Goal: Transaction & Acquisition: Obtain resource

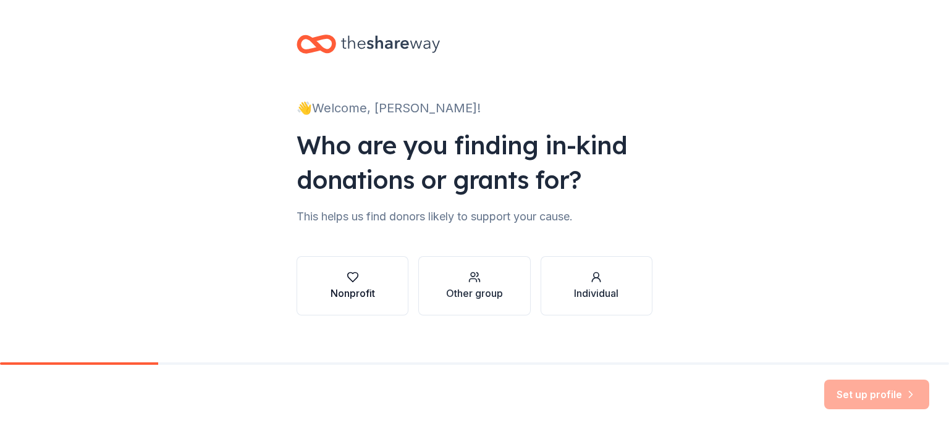
click at [358, 270] on button "Nonprofit" at bounding box center [353, 285] width 112 height 59
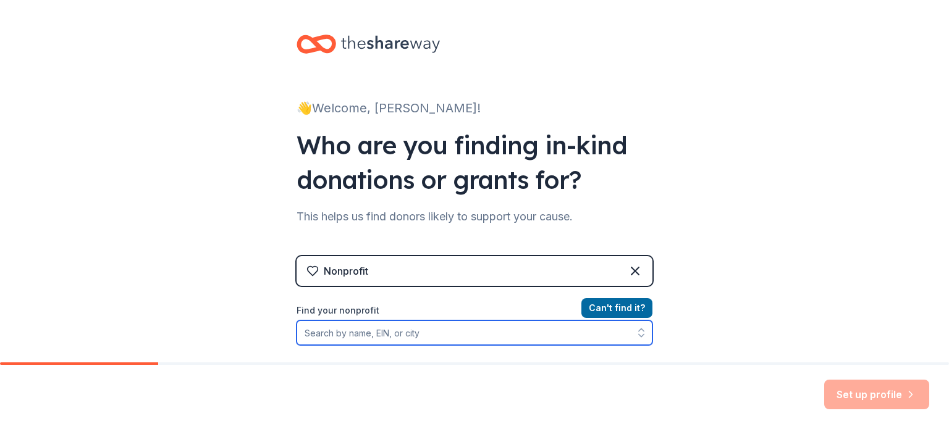
click at [389, 337] on input "Find your nonprofit" at bounding box center [475, 333] width 356 height 25
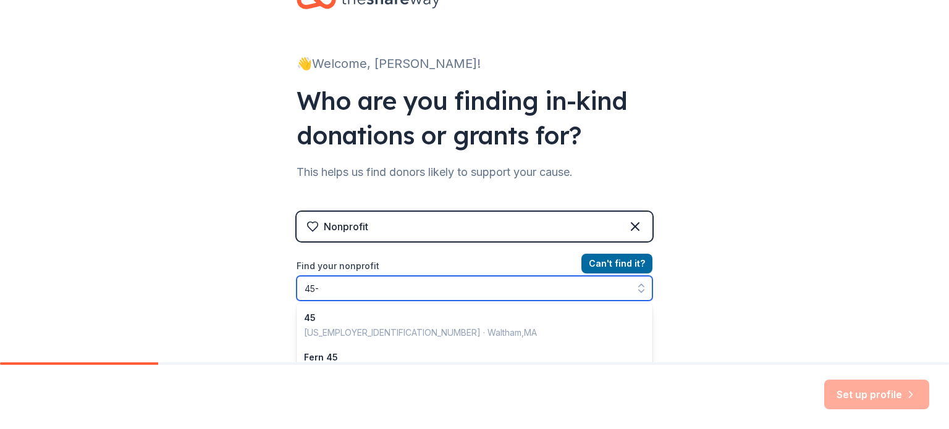
type input "45"
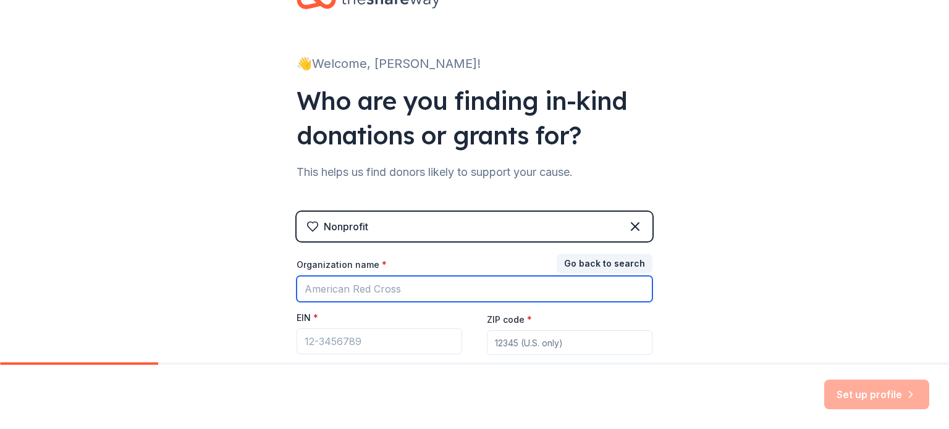
click at [381, 286] on input "Organization name *" at bounding box center [475, 289] width 356 height 26
type input "Communities In Schools of Michigan"
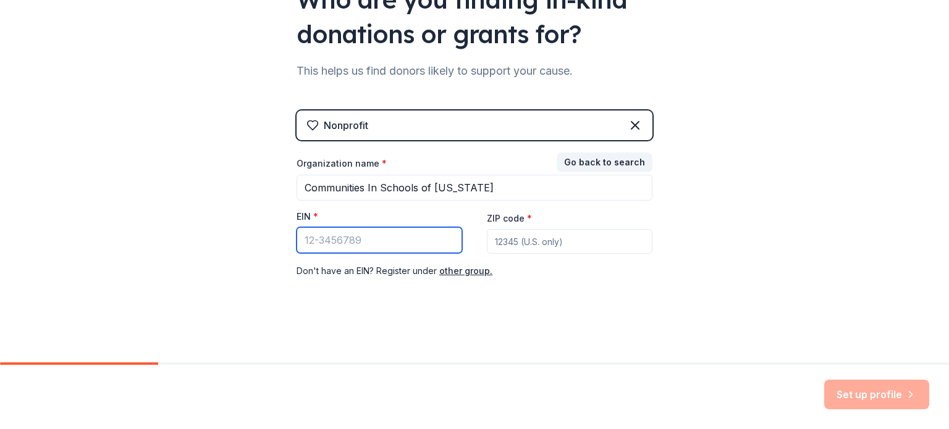
click at [441, 246] on input "EIN *" at bounding box center [380, 240] width 166 height 26
type input "45-3736821"
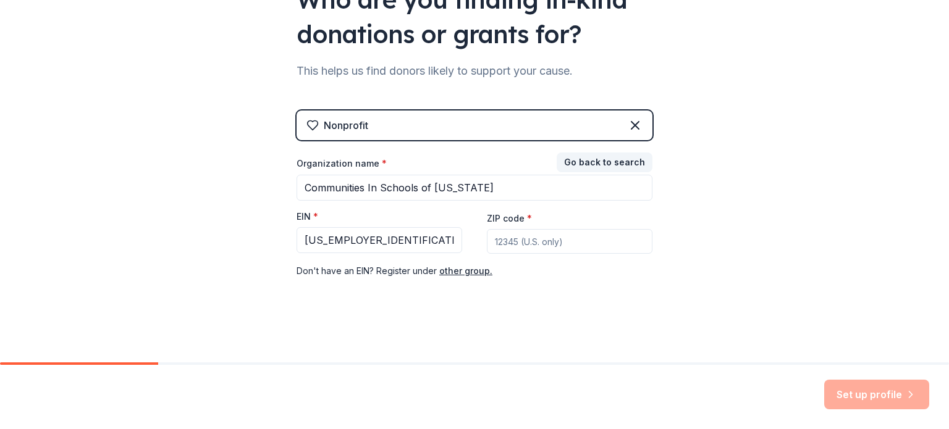
click at [640, 244] on input "ZIP code *" at bounding box center [570, 241] width 166 height 25
click at [618, 163] on button "Go back to search" at bounding box center [605, 163] width 96 height 20
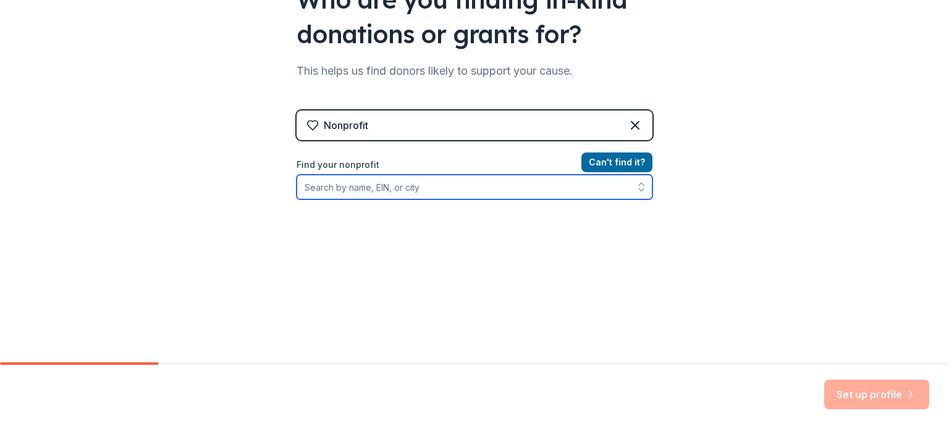
click at [484, 195] on input "Find your nonprofit" at bounding box center [475, 187] width 356 height 25
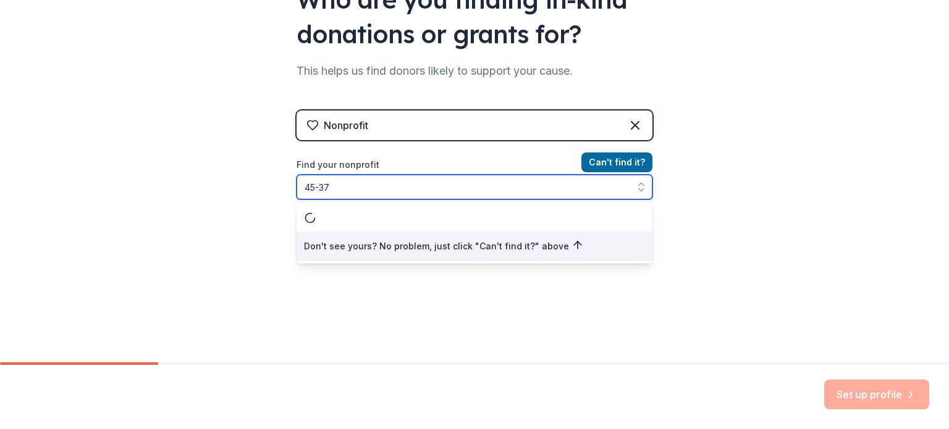
scroll to position [0, 0]
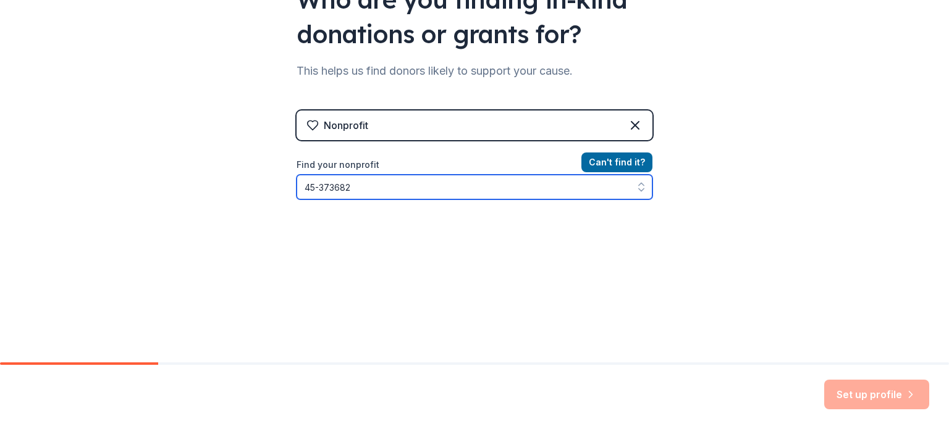
type input "45-3736821"
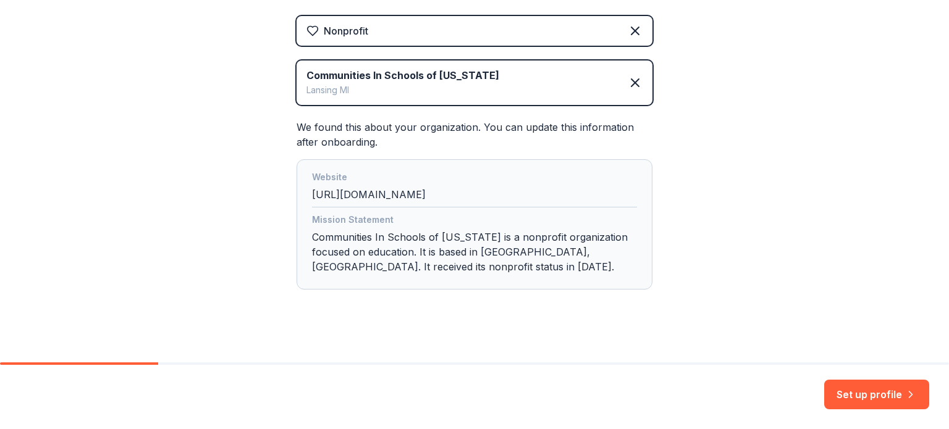
scroll to position [251, 0]
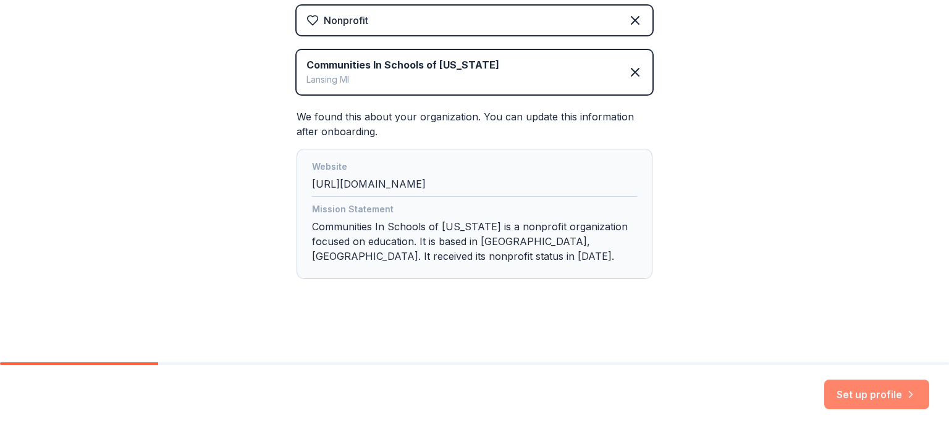
click at [863, 391] on button "Set up profile" at bounding box center [876, 395] width 105 height 30
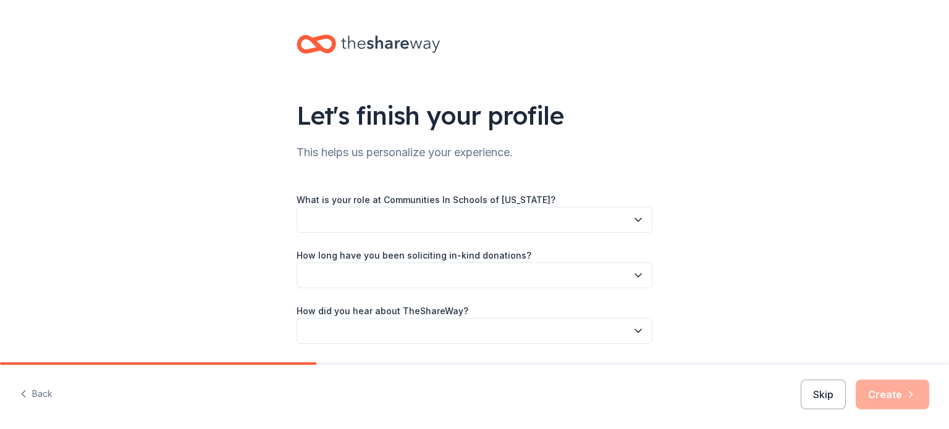
scroll to position [40, 0]
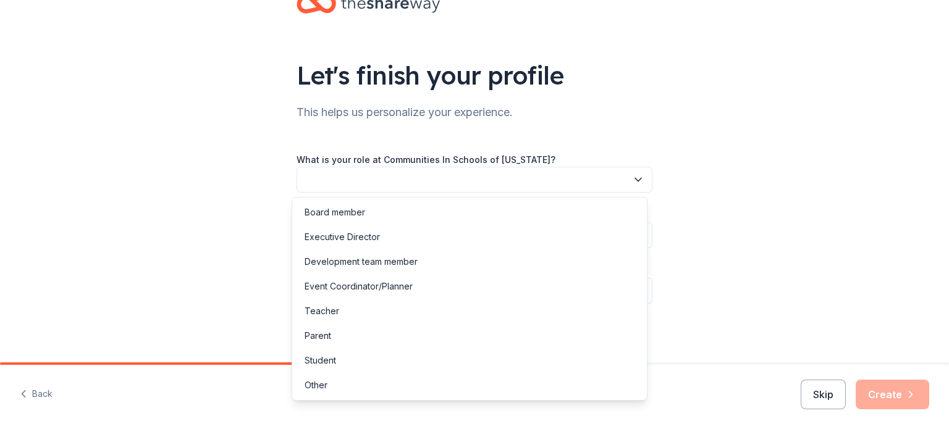
click at [512, 179] on button "button" at bounding box center [475, 180] width 356 height 26
click at [444, 263] on div "Development team member" at bounding box center [470, 262] width 350 height 25
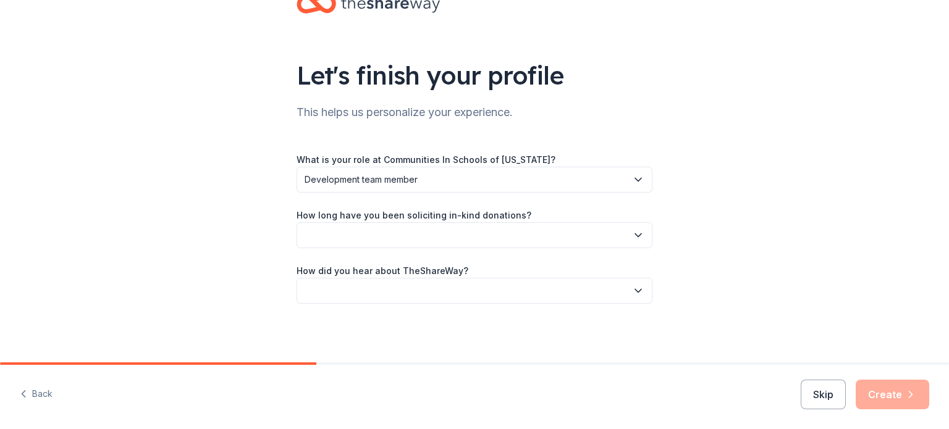
click at [457, 229] on button "button" at bounding box center [475, 235] width 356 height 26
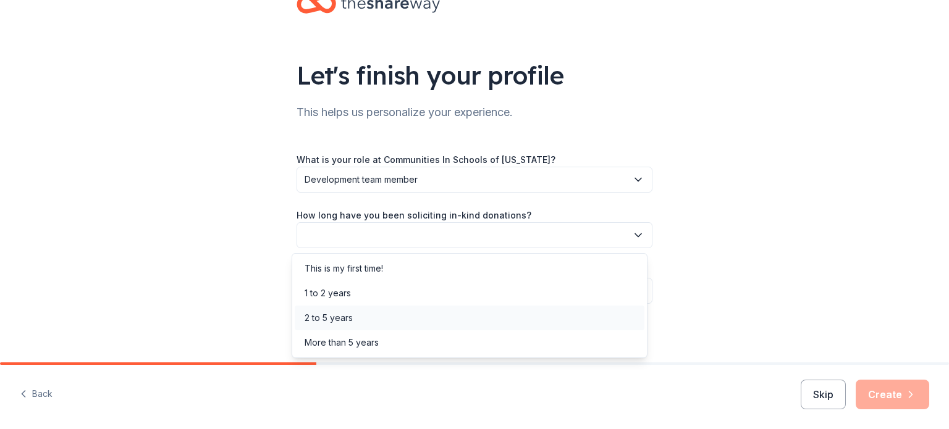
click at [379, 314] on div "2 to 5 years" at bounding box center [470, 318] width 350 height 25
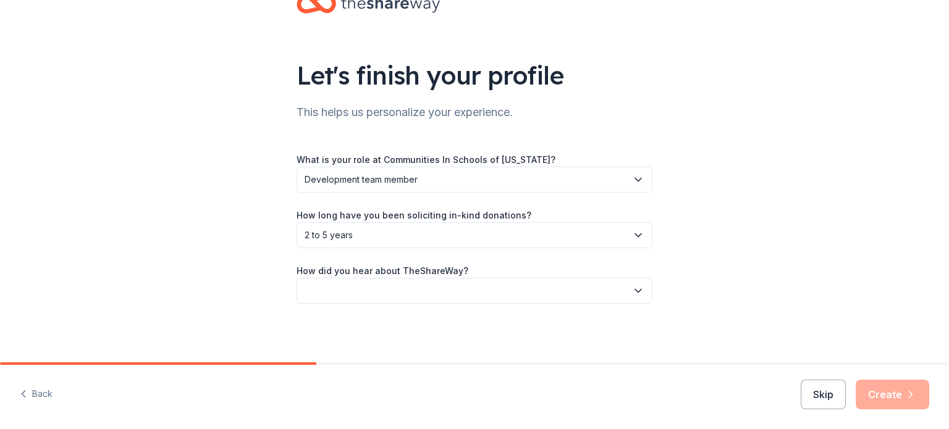
click at [379, 288] on button "button" at bounding box center [475, 291] width 356 height 26
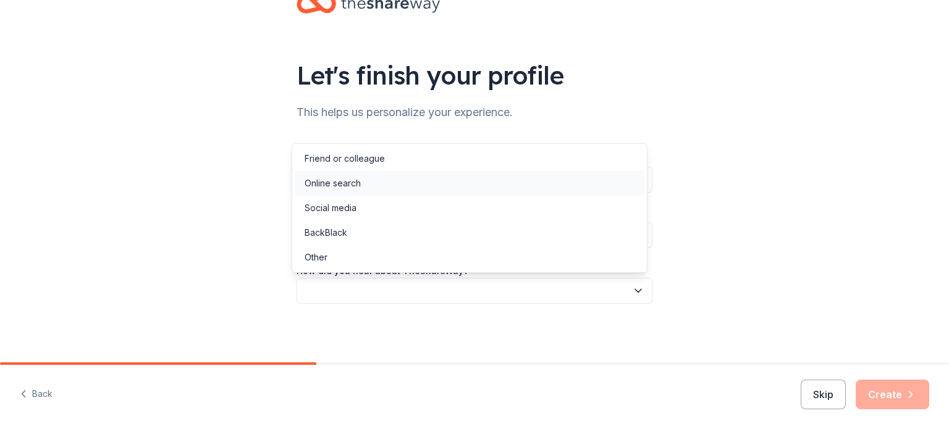
click at [358, 182] on div "Online search" at bounding box center [333, 183] width 56 height 15
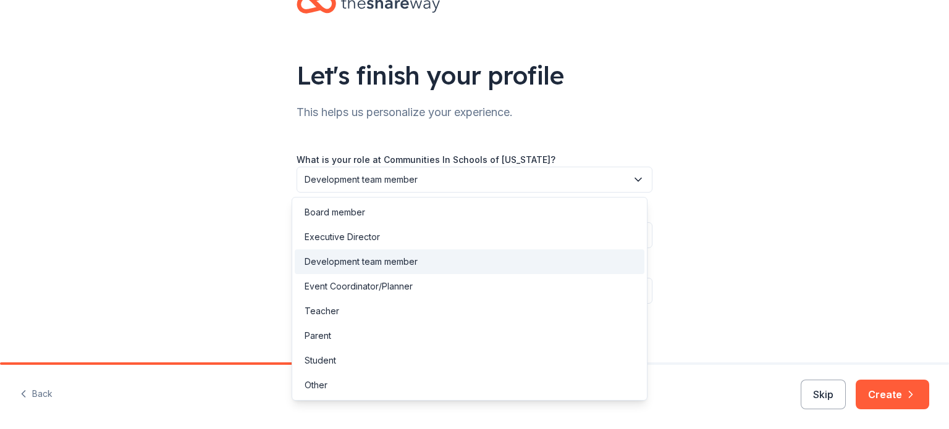
click at [386, 180] on span "Development team member" at bounding box center [466, 179] width 323 height 15
click at [697, 271] on div "Let's finish your profile This helps us personalize your experience. What is yo…" at bounding box center [474, 162] width 949 height 404
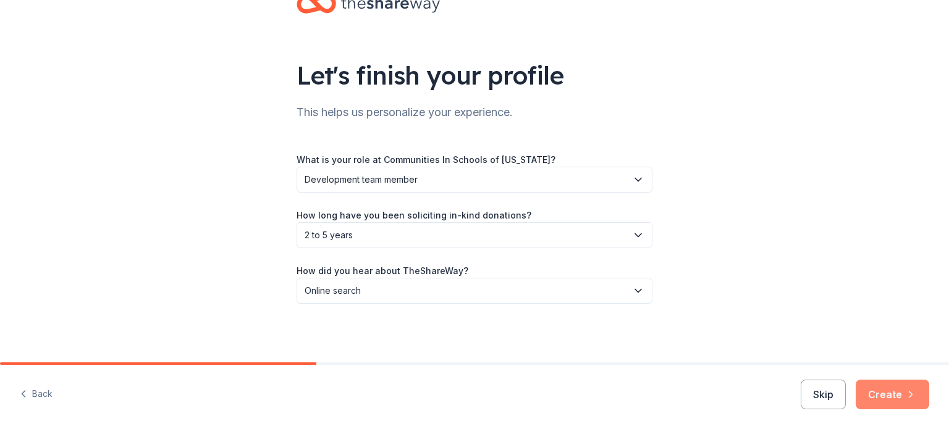
click at [871, 395] on button "Create" at bounding box center [893, 395] width 74 height 30
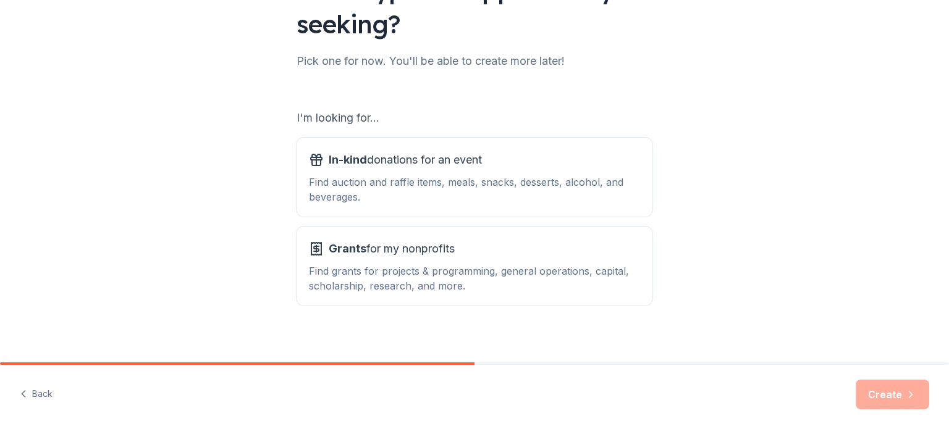
scroll to position [136, 0]
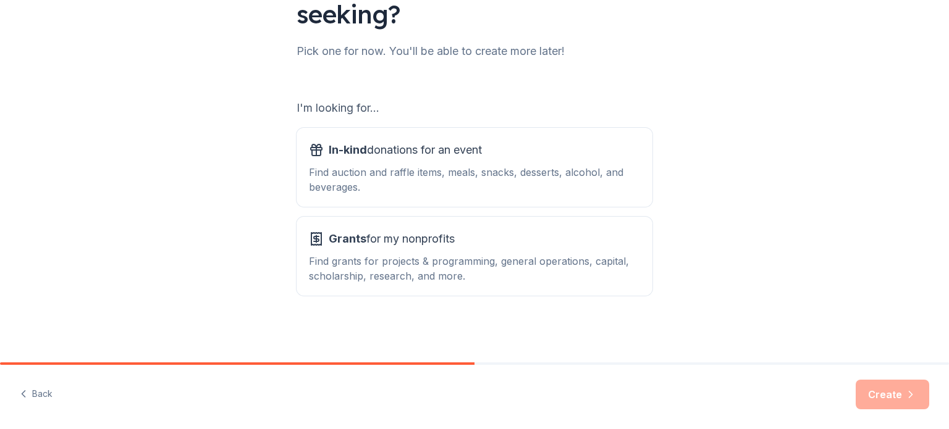
drag, startPoint x: 939, startPoint y: 310, endPoint x: 942, endPoint y: 285, distance: 24.9
click at [942, 285] on div "What type of support are you seeking? Pick one for now. You'll be able to creat…" at bounding box center [474, 181] width 949 height 363
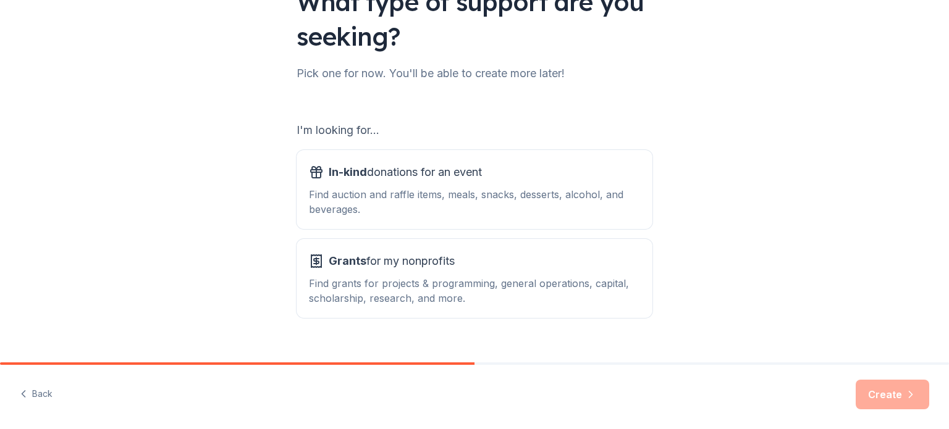
scroll to position [118, 0]
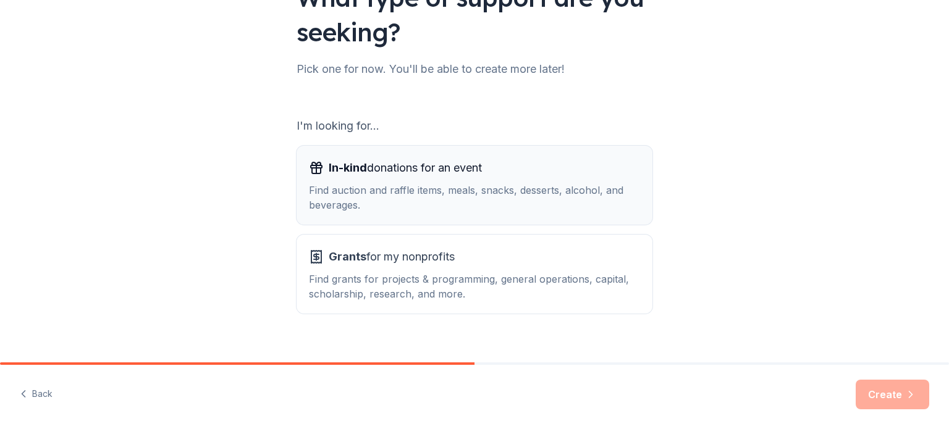
click at [441, 202] on div "Find auction and raffle items, meals, snacks, desserts, alcohol, and beverages." at bounding box center [474, 198] width 331 height 30
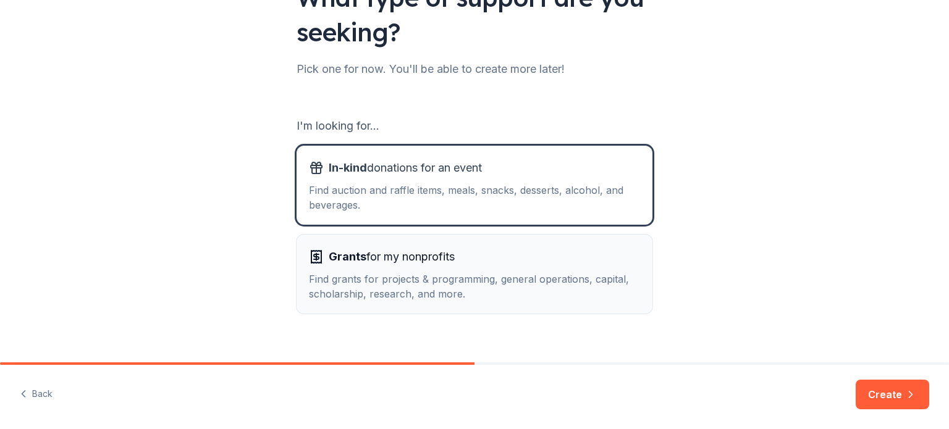
click at [483, 270] on div "Grants for my nonprofits Find grants for projects & programming, general operat…" at bounding box center [474, 274] width 331 height 54
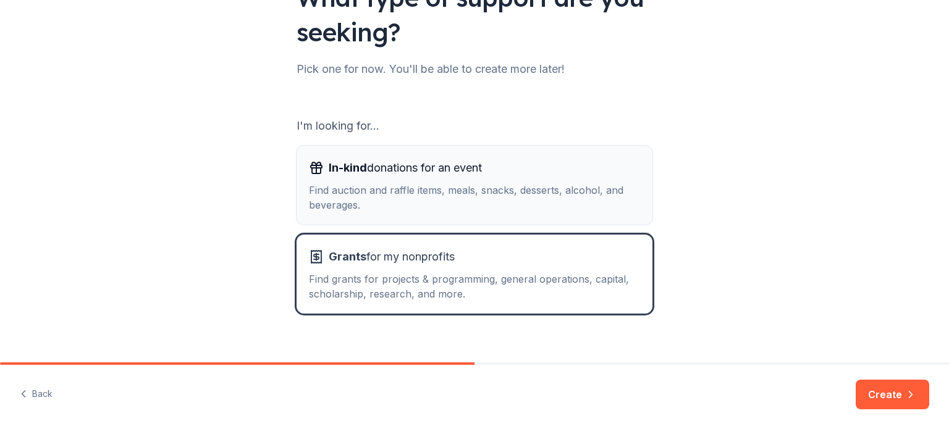
click at [499, 177] on div "In-kind donations for an event Find auction and raffle items, meals, snacks, de…" at bounding box center [474, 185] width 331 height 54
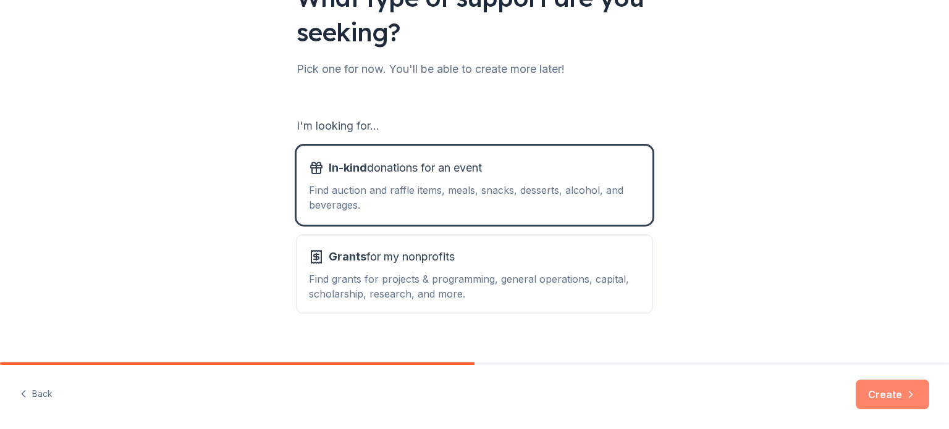
click at [878, 386] on button "Create" at bounding box center [893, 395] width 74 height 30
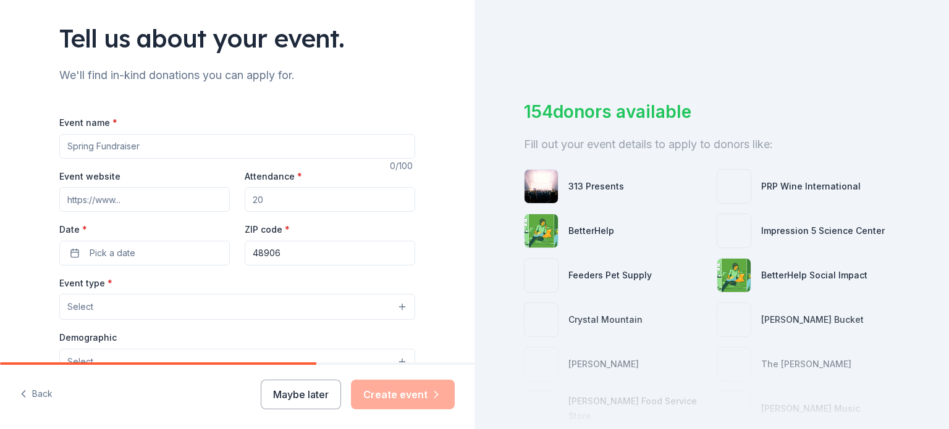
scroll to position [75, 0]
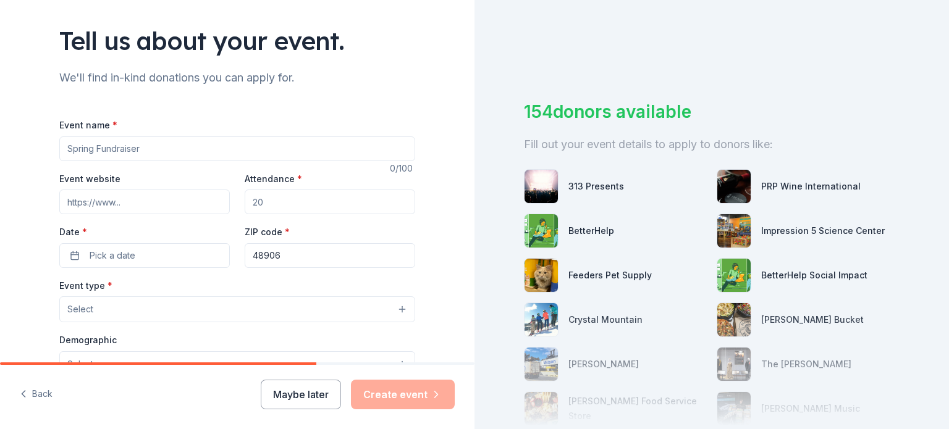
click at [285, 148] on input "Event name *" at bounding box center [237, 149] width 356 height 25
type input "Holiday Meals"
click at [194, 204] on input "Event website" at bounding box center [144, 202] width 171 height 25
click at [256, 201] on input "Attendance *" at bounding box center [330, 202] width 171 height 25
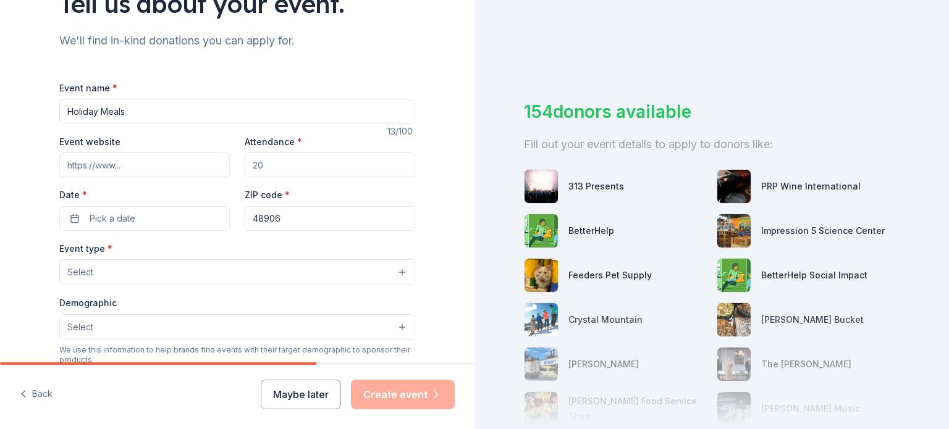
scroll to position [109, 0]
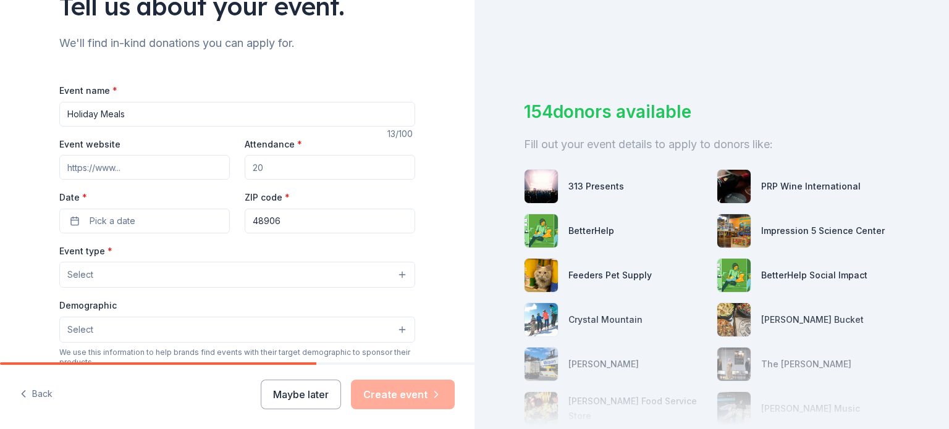
click at [385, 168] on input "Attendance *" at bounding box center [330, 167] width 171 height 25
type input "300"
click at [113, 229] on button "Pick a date" at bounding box center [144, 221] width 171 height 25
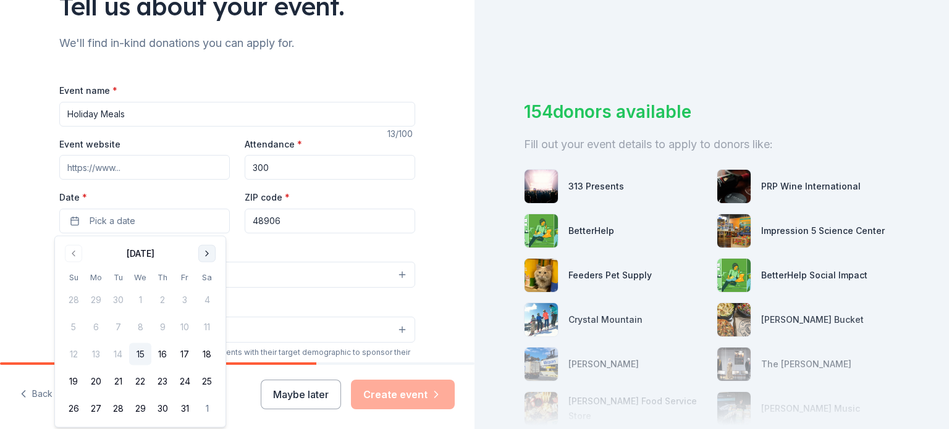
click at [213, 252] on button "Go to next month" at bounding box center [206, 253] width 17 height 17
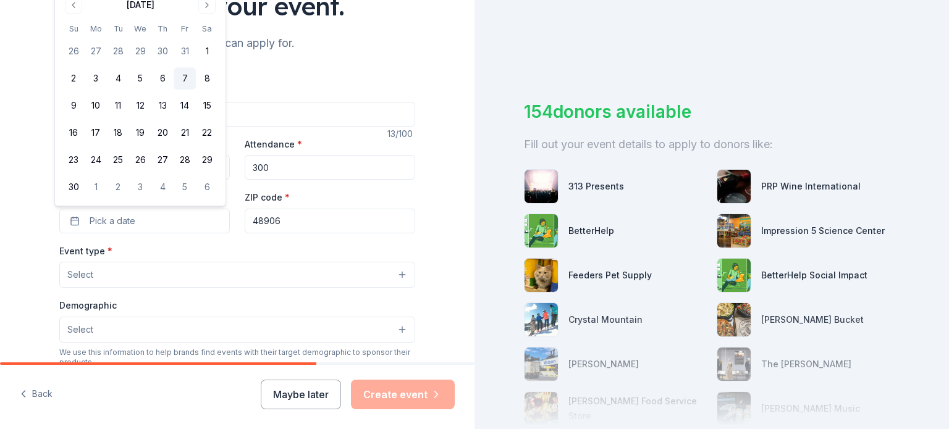
click at [182, 83] on button "7" at bounding box center [185, 78] width 22 height 22
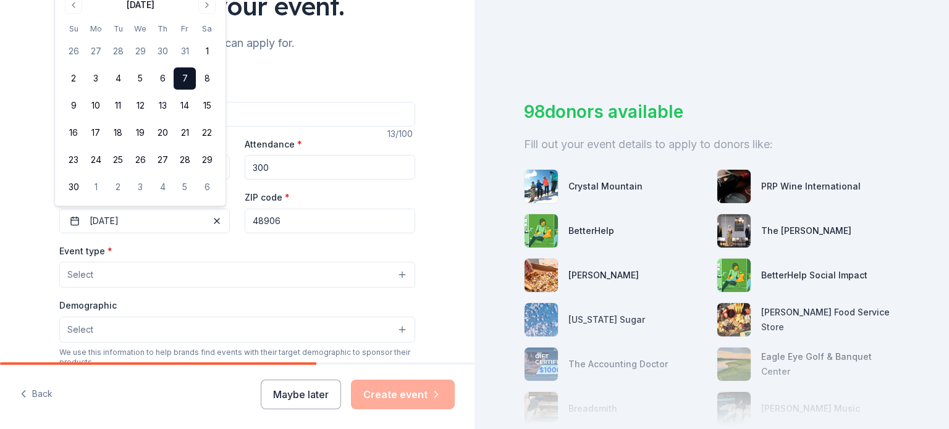
click at [266, 224] on input "48906" at bounding box center [330, 221] width 171 height 25
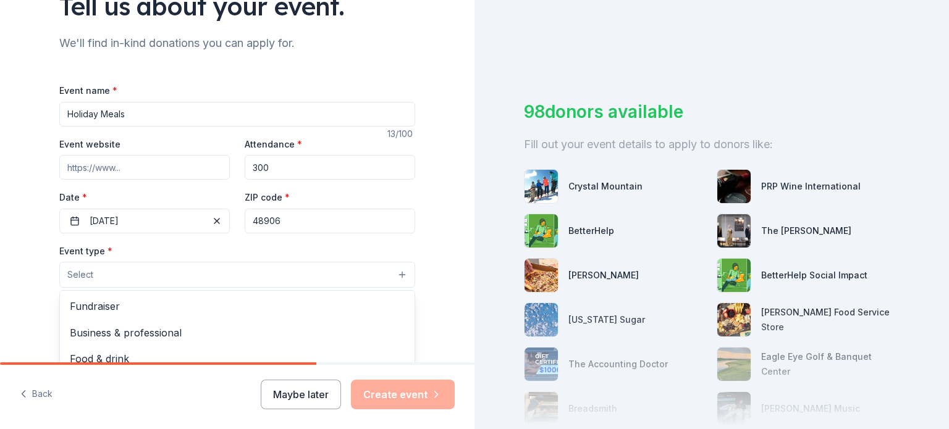
click at [277, 275] on button "Select" at bounding box center [237, 275] width 356 height 26
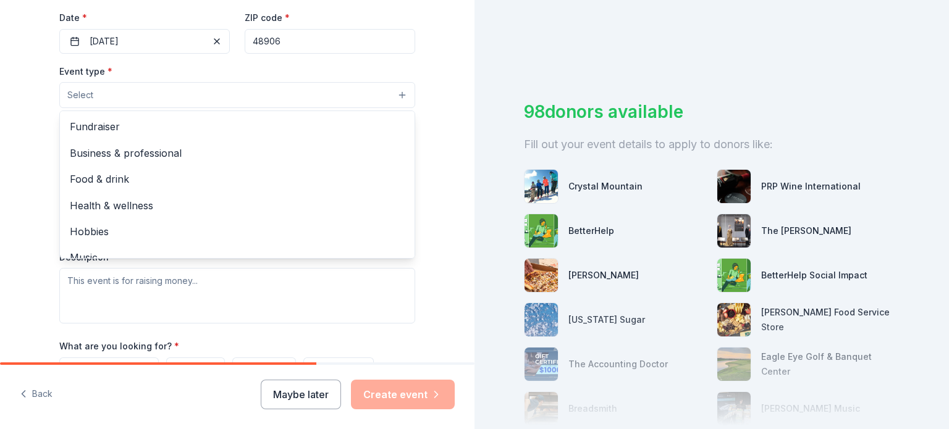
scroll to position [292, 0]
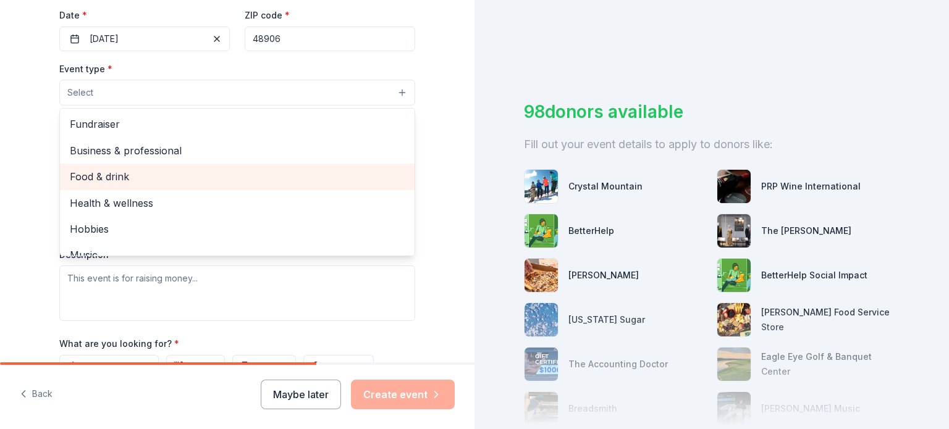
click at [382, 183] on span "Food & drink" at bounding box center [237, 177] width 335 height 16
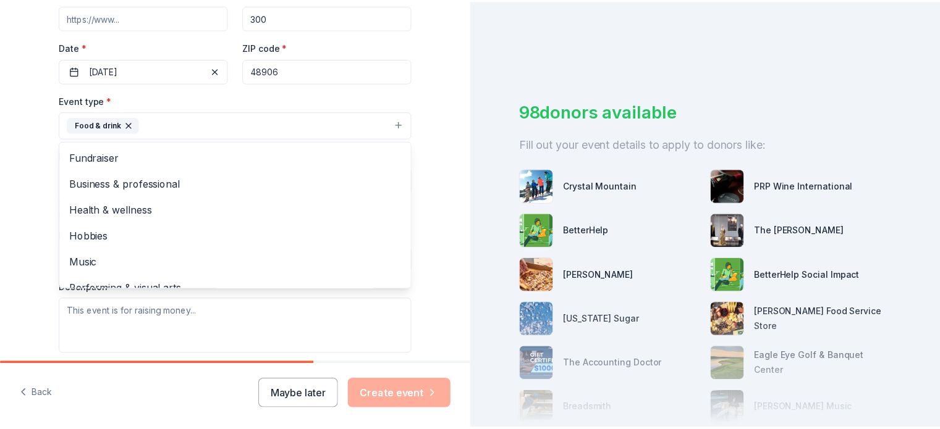
scroll to position [262, 0]
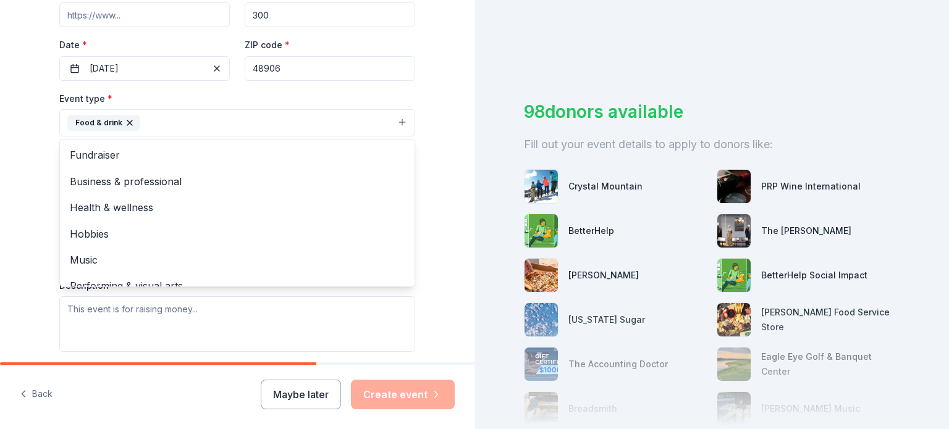
click at [292, 405] on div "Tell us about your event. We'll find in-kind donations you can apply for. Event…" at bounding box center [237, 214] width 475 height 429
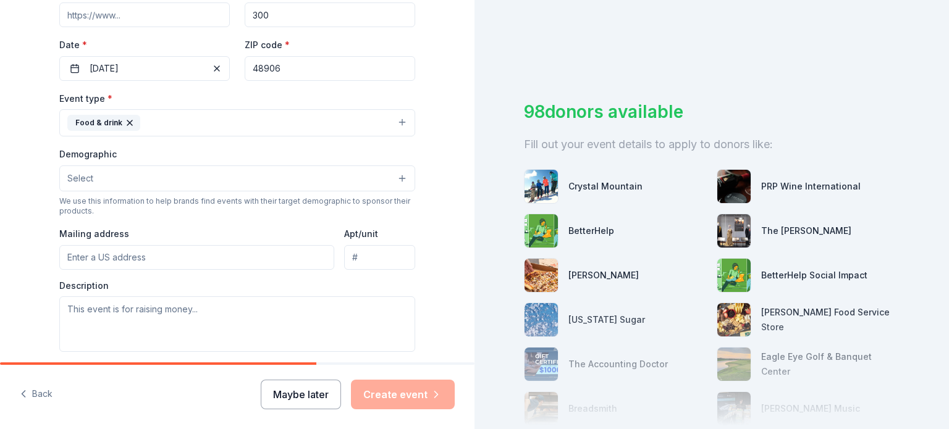
click at [305, 397] on button "Maybe later" at bounding box center [301, 395] width 80 height 30
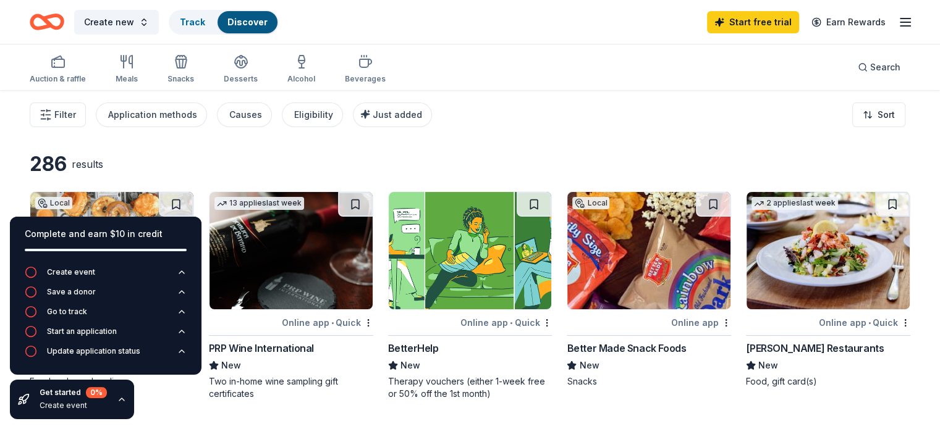
click at [117, 402] on icon "button" at bounding box center [122, 400] width 10 height 10
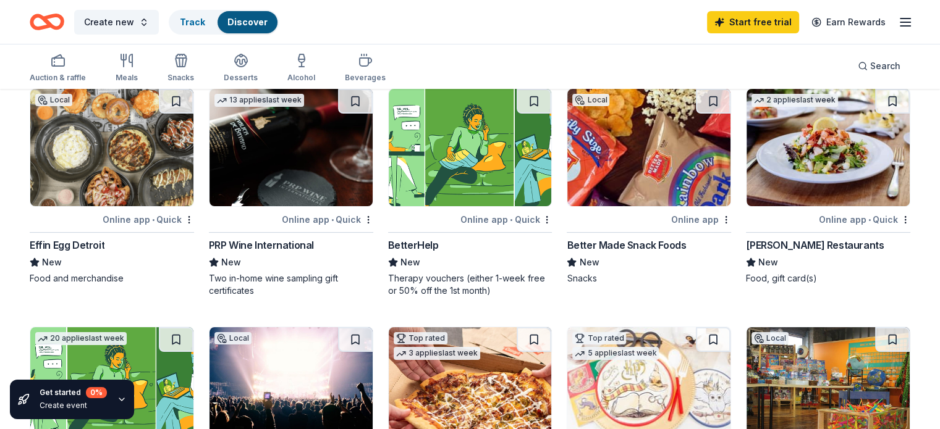
scroll to position [101, 0]
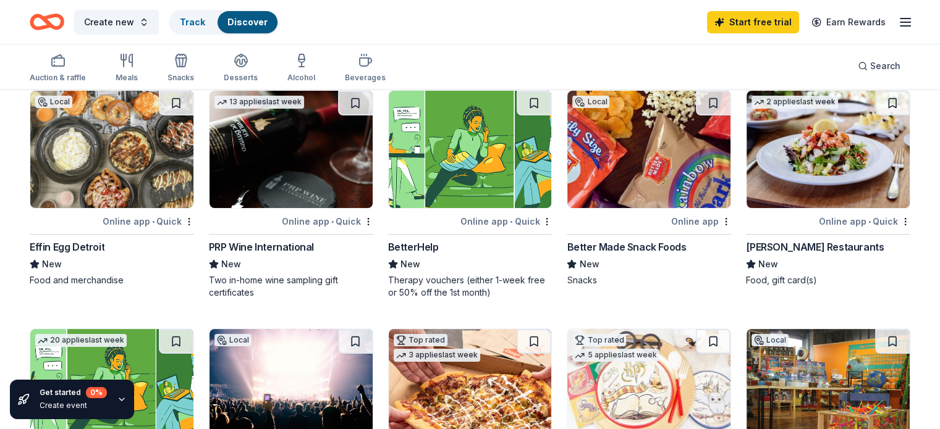
click at [625, 206] on img at bounding box center [648, 149] width 163 height 117
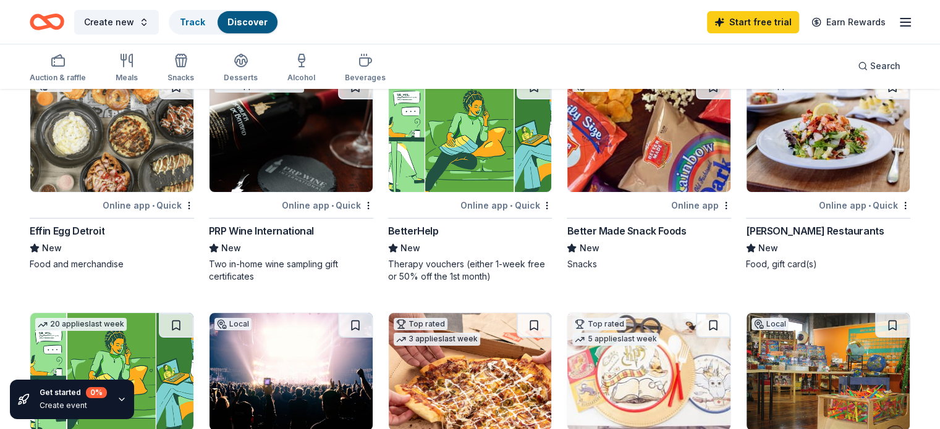
scroll to position [0, 0]
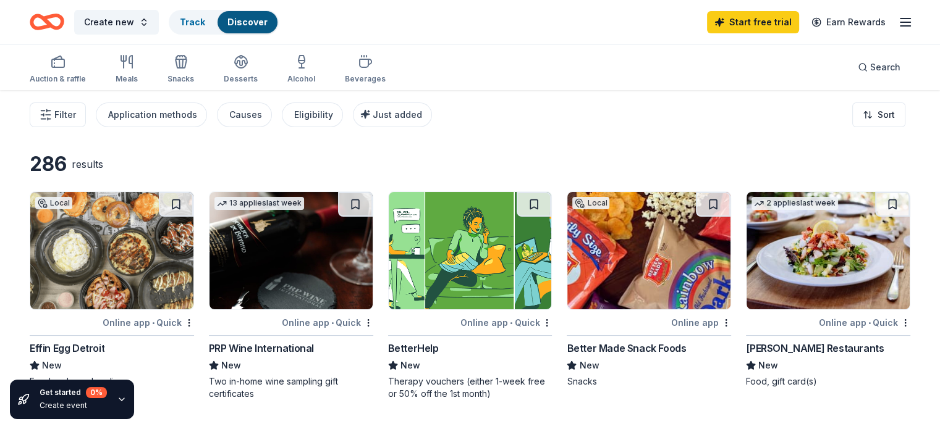
click at [157, 75] on div "Auction & raffle Meals Snacks Desserts Alcohol Beverages" at bounding box center [208, 69] width 356 height 41
click at [138, 75] on div "Meals" at bounding box center [127, 79] width 22 height 10
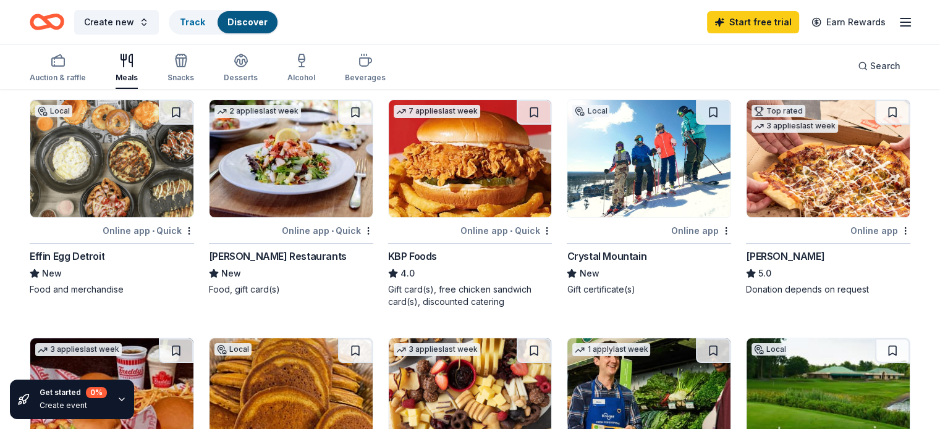
scroll to position [80, 0]
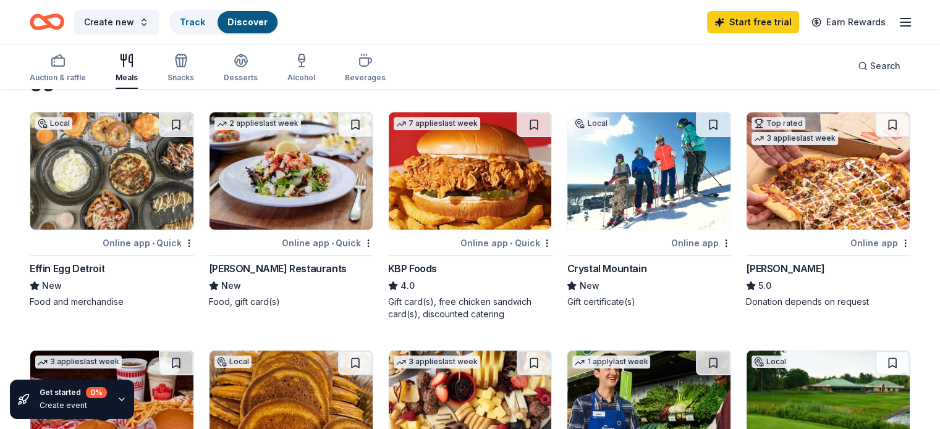
click at [637, 206] on img at bounding box center [648, 170] width 163 height 117
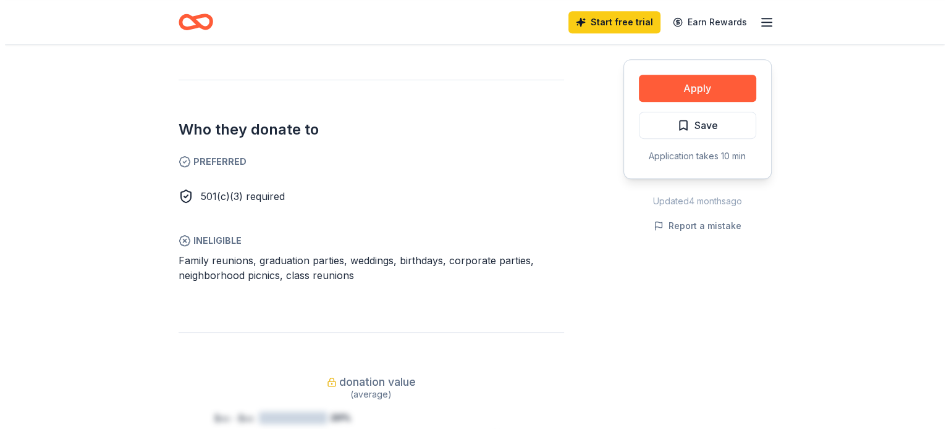
scroll to position [646, 0]
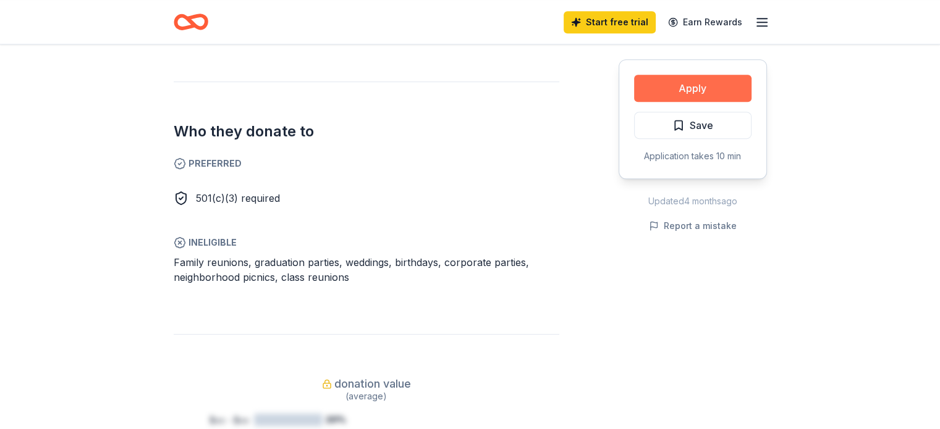
click at [714, 90] on button "Apply" at bounding box center [692, 88] width 117 height 27
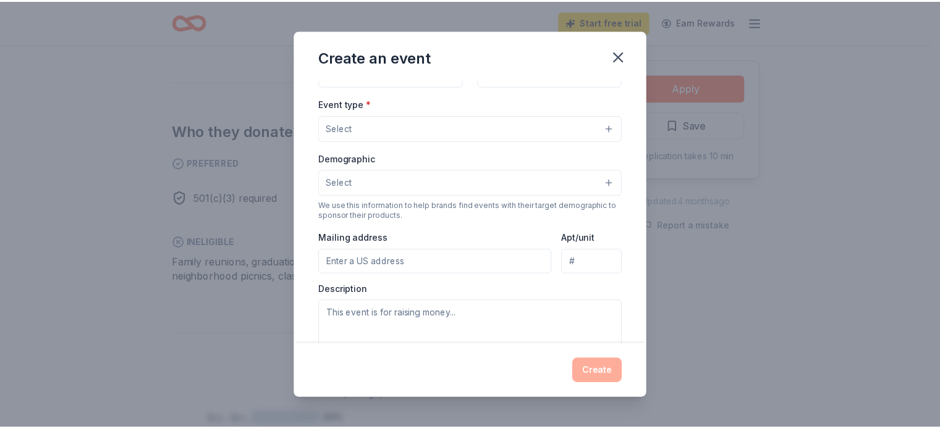
scroll to position [126, 0]
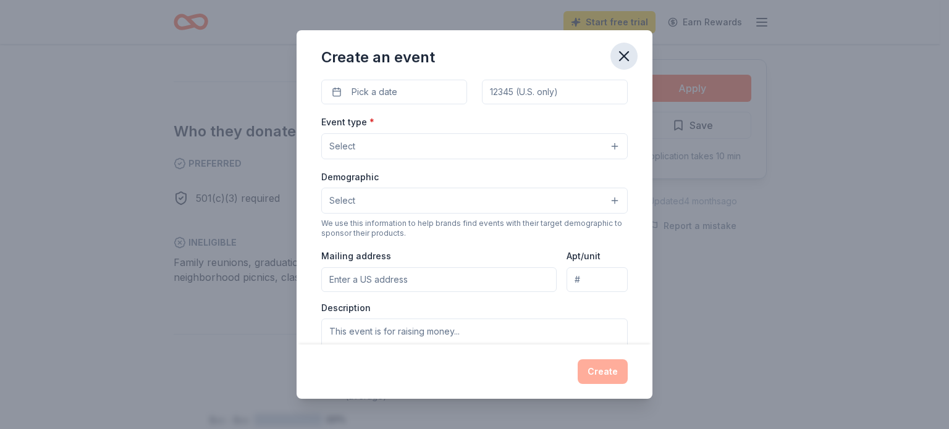
click at [628, 61] on icon "button" at bounding box center [624, 56] width 9 height 9
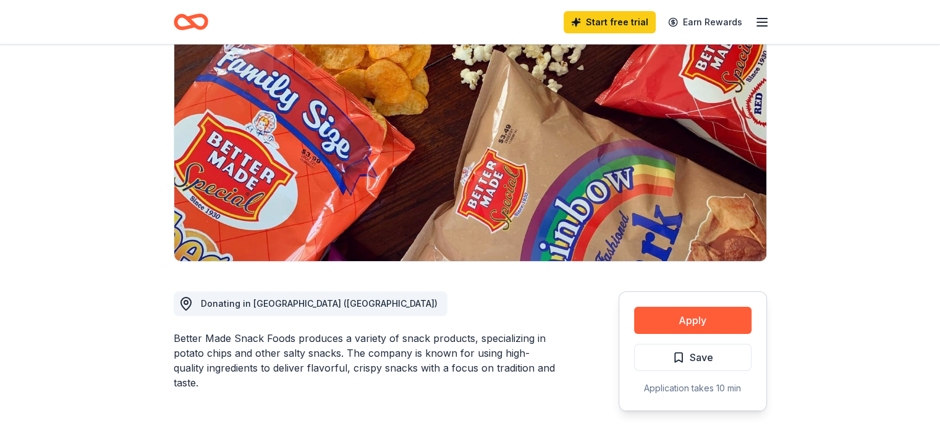
scroll to position [107, 0]
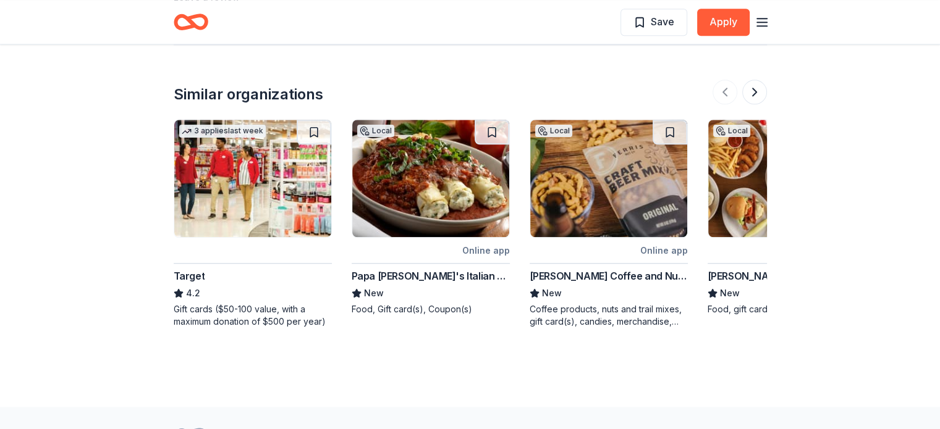
scroll to position [1199, 0]
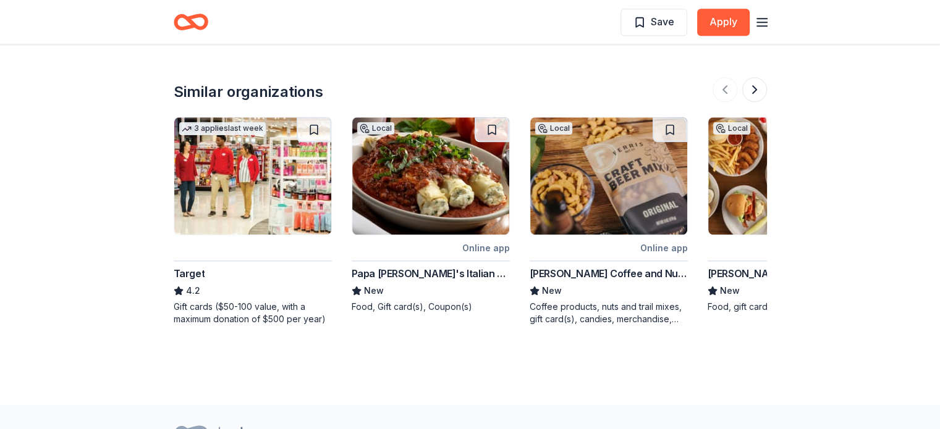
click at [229, 195] on img at bounding box center [252, 175] width 157 height 117
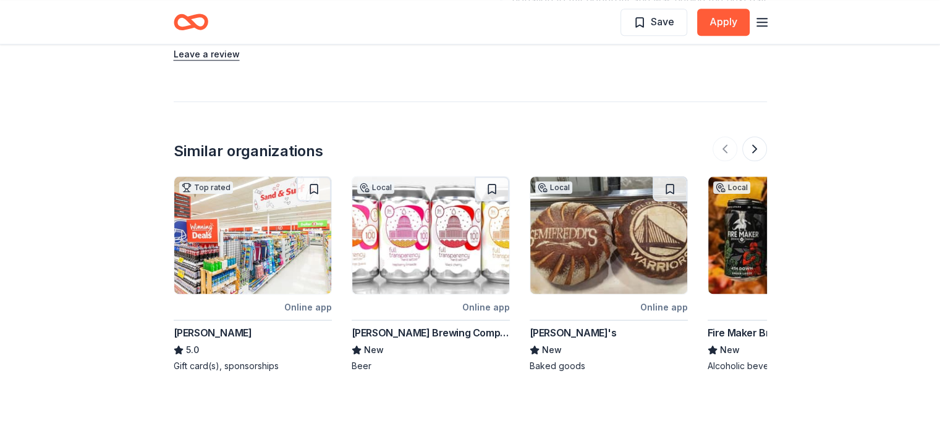
scroll to position [1492, 0]
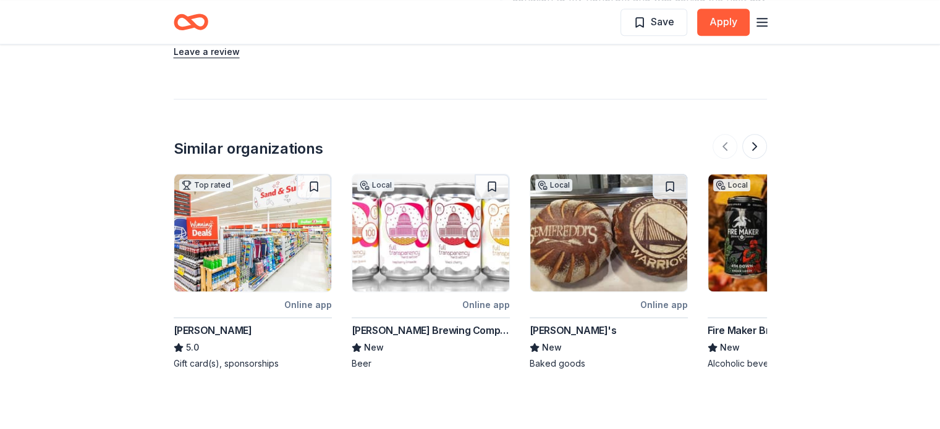
click at [748, 143] on div "Similar organizations Top rated Online app [PERSON_NAME] 5.0 Gift card(s), spon…" at bounding box center [470, 234] width 593 height 271
click at [751, 135] on button at bounding box center [754, 146] width 25 height 25
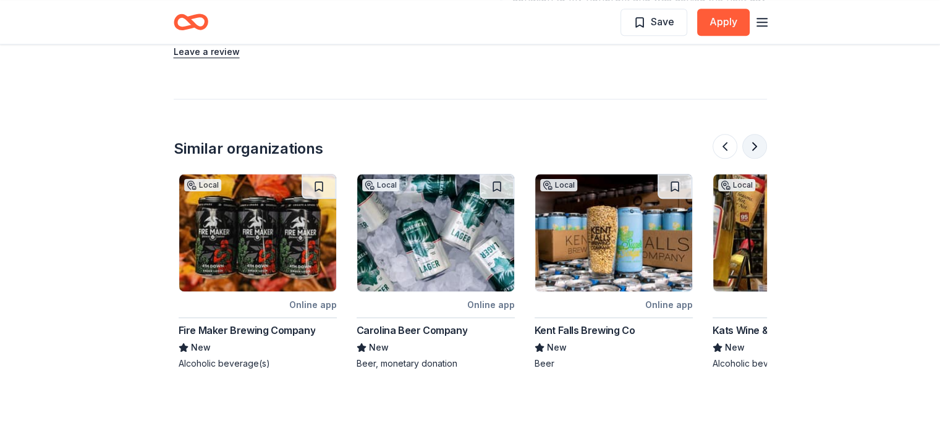
scroll to position [0, 534]
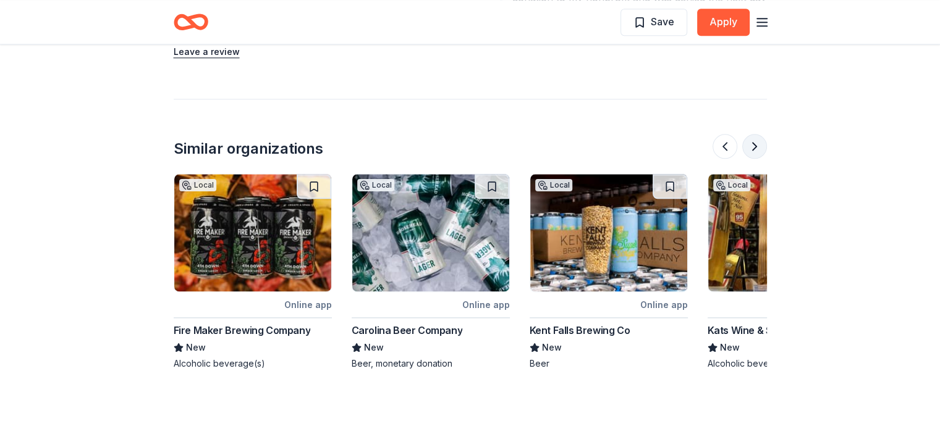
click at [751, 135] on button at bounding box center [754, 146] width 25 height 25
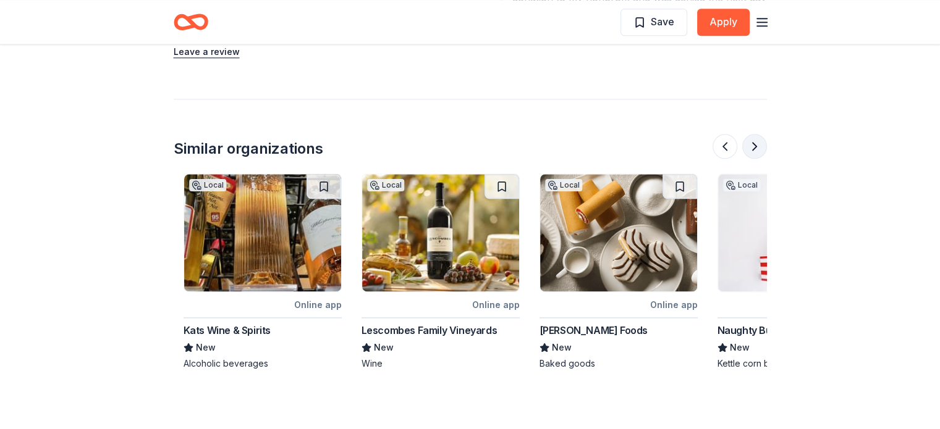
scroll to position [0, 1068]
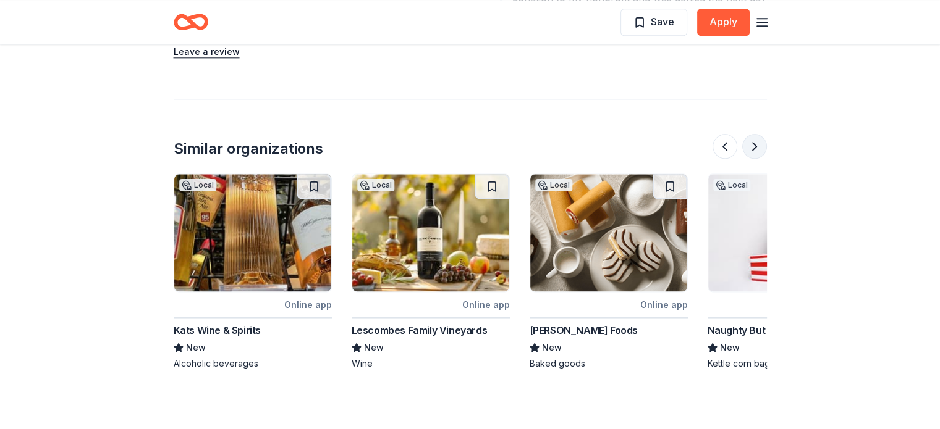
click at [751, 135] on button at bounding box center [754, 146] width 25 height 25
